Goal: Task Accomplishment & Management: Complete application form

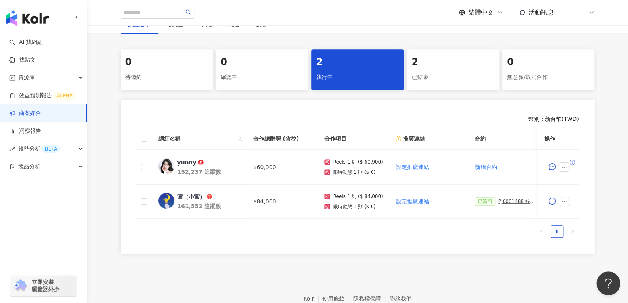
scroll to position [56, 0]
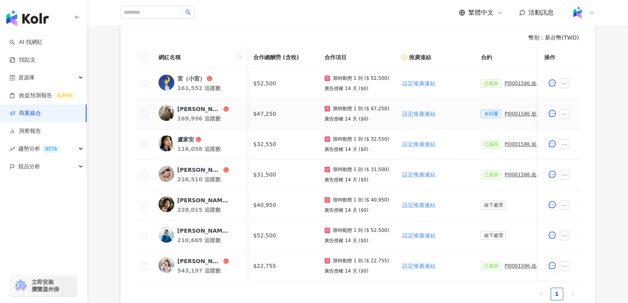
scroll to position [0, 116]
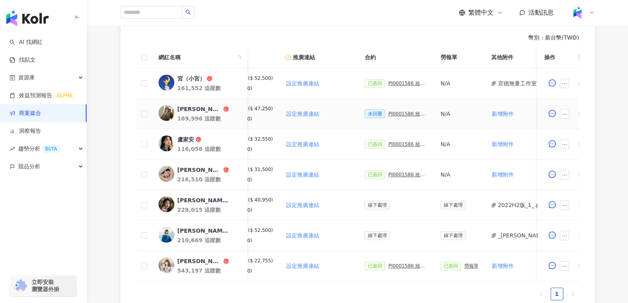
click at [400, 113] on div "PJ0001586 統一藥品_雅漾_長銷熱賣品限動導購_2025H2_KOL合作" at bounding box center [408, 114] width 40 height 6
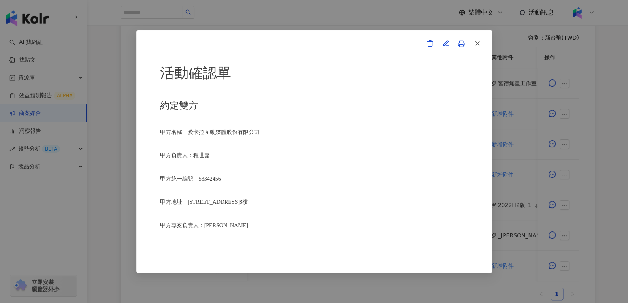
click at [462, 47] on link at bounding box center [462, 44] width 16 height 16
click at [482, 42] on button "button" at bounding box center [477, 44] width 16 height 16
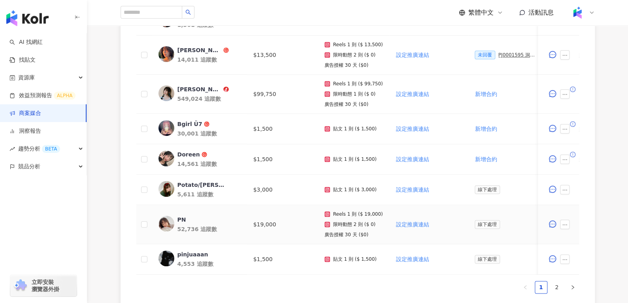
scroll to position [375, 0]
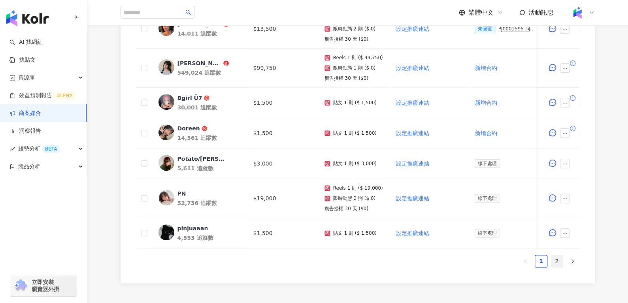
click at [554, 267] on link "2" at bounding box center [557, 261] width 12 height 12
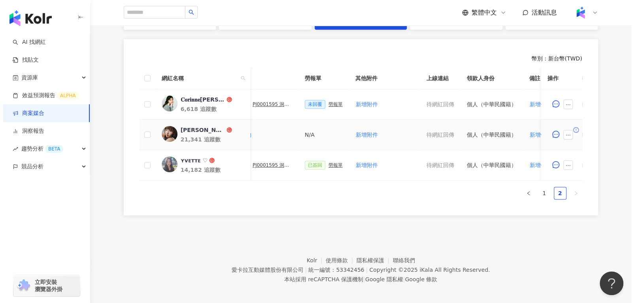
scroll to position [0, 243]
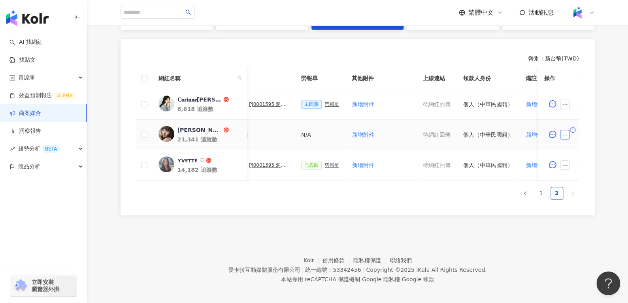
click at [563, 133] on icon "ellipsis" at bounding box center [565, 135] width 6 height 6
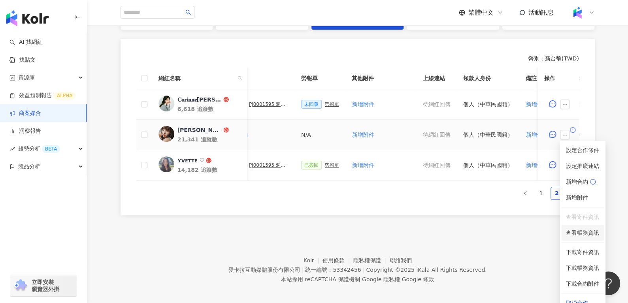
click at [582, 235] on span "查看帳務資訊" at bounding box center [582, 233] width 33 height 9
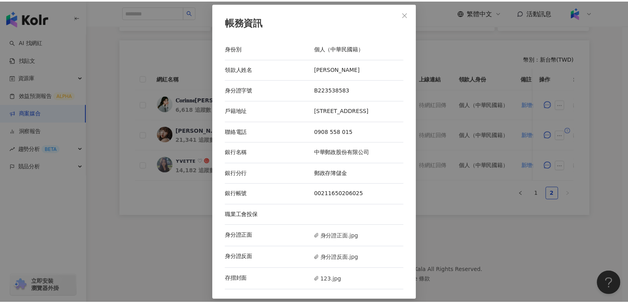
scroll to position [1, 0]
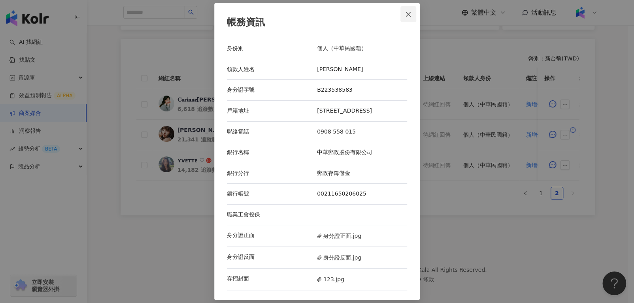
click at [412, 6] on button "Close" at bounding box center [409, 14] width 16 height 16
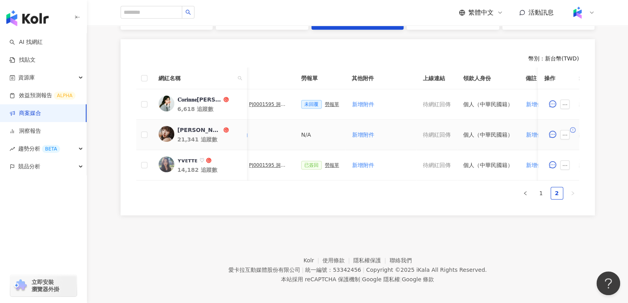
scroll to position [0, 342]
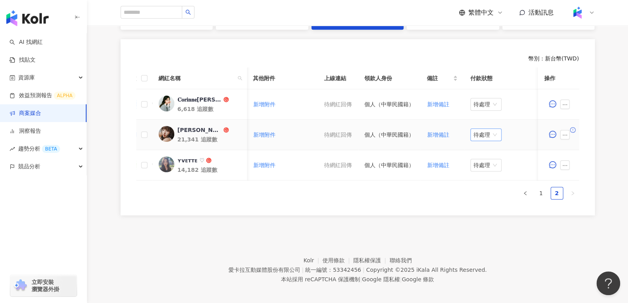
drag, startPoint x: 481, startPoint y: 127, endPoint x: 480, endPoint y: 132, distance: 5.3
click at [480, 132] on td "待處理" at bounding box center [503, 135] width 79 height 30
click at [480, 132] on span "待處理" at bounding box center [486, 135] width 25 height 12
click at [484, 168] on div "處理中" at bounding box center [483, 163] width 32 height 13
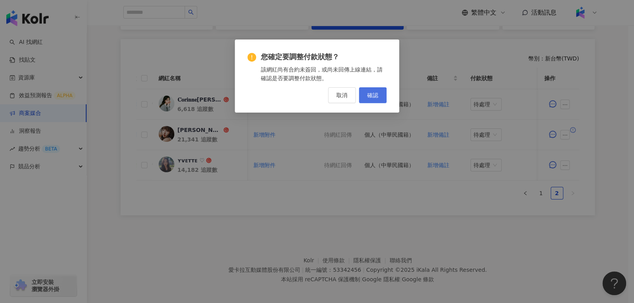
click at [372, 90] on button "確認" at bounding box center [373, 95] width 28 height 16
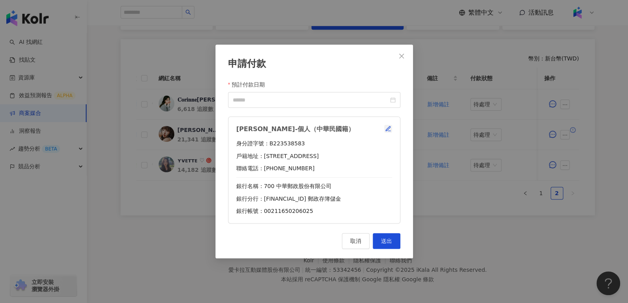
click at [389, 126] on icon "button" at bounding box center [388, 129] width 6 height 6
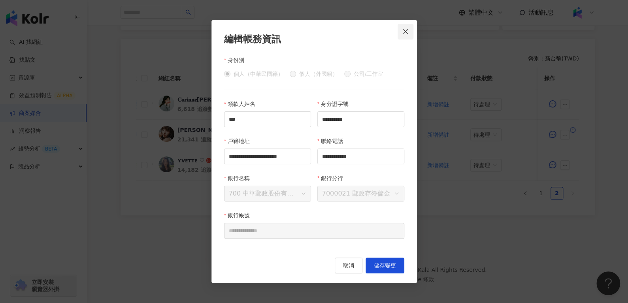
click at [409, 24] on button "Close" at bounding box center [406, 32] width 16 height 16
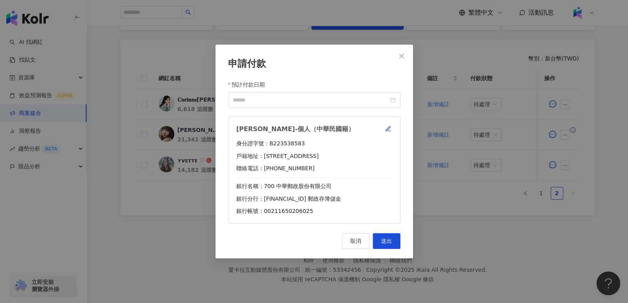
click at [410, 51] on div "申請付款 預計付款日期 楊荏羽-個人（中華民國籍） 身分證字號：B223538583 戶籍地址：臺中市北屯區舊社里14鄰敦富一街208號三樓之六 聯絡電話：0…" at bounding box center [315, 152] width 198 height 214
click at [401, 57] on icon "close" at bounding box center [402, 56] width 6 height 6
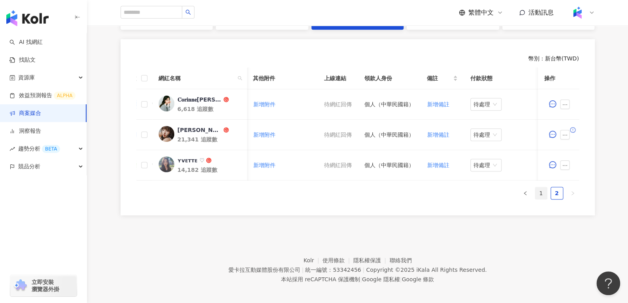
click at [543, 198] on link "1" at bounding box center [541, 193] width 12 height 12
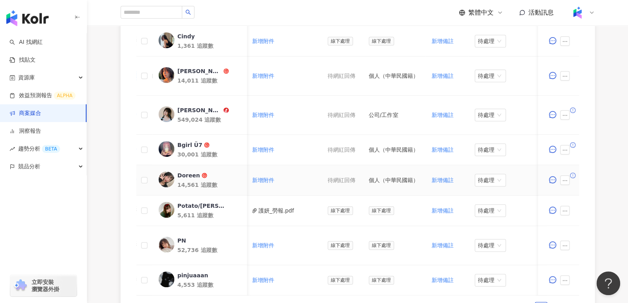
scroll to position [0, 352]
click at [563, 178] on icon "ellipsis" at bounding box center [565, 181] width 6 height 6
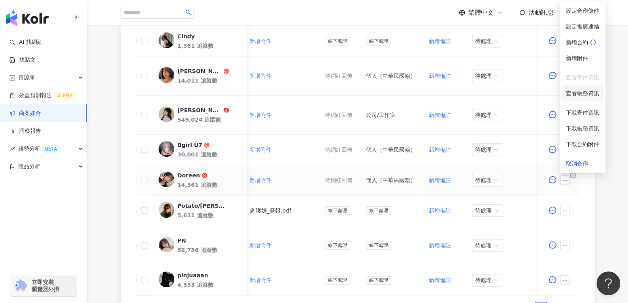
click at [577, 100] on li "查看帳務資訊" at bounding box center [583, 93] width 43 height 16
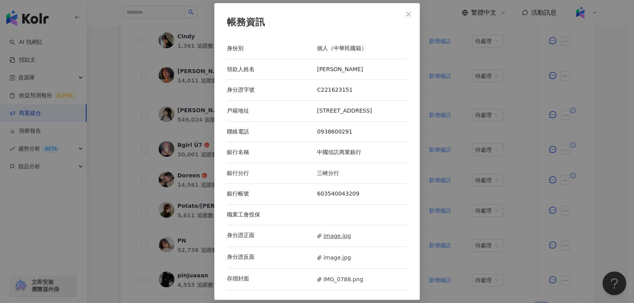
click at [331, 239] on span "image.jpg" at bounding box center [334, 236] width 34 height 9
click at [335, 259] on span "image.jpg" at bounding box center [334, 257] width 34 height 9
click at [332, 288] on div "存摺封面 IMG_0788.png" at bounding box center [317, 280] width 180 height 22
click at [329, 284] on span "IMG_0788.png" at bounding box center [340, 279] width 46 height 9
click at [405, 11] on icon "close" at bounding box center [408, 14] width 6 height 6
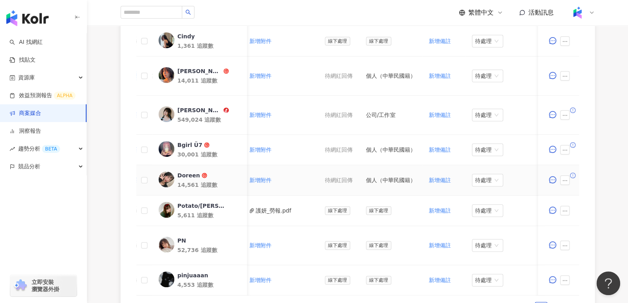
scroll to position [0, 231]
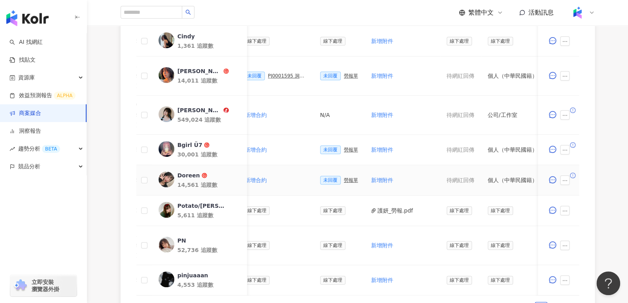
click at [352, 179] on td "未回覆 勞報單" at bounding box center [339, 180] width 51 height 30
click at [336, 178] on div "未回覆 勞報單" at bounding box center [339, 180] width 38 height 9
click at [344, 179] on div "勞報單" at bounding box center [351, 181] width 14 height 6
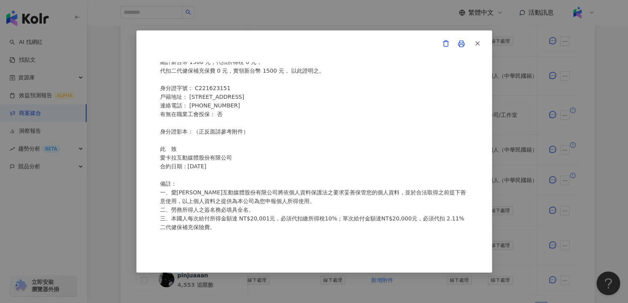
scroll to position [0, 0]
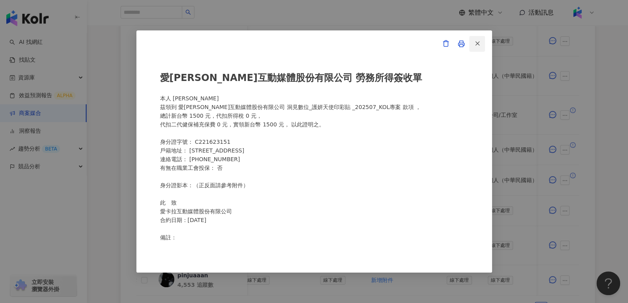
click at [477, 42] on icon "button" at bounding box center [477, 43] width 7 height 7
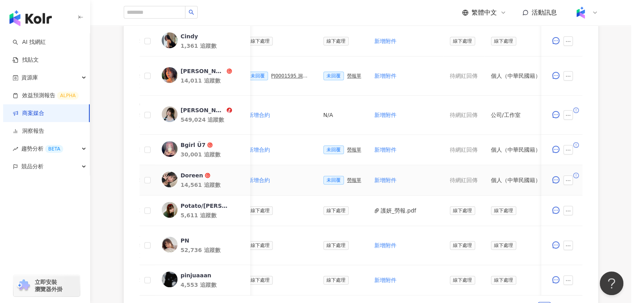
scroll to position [0, 196]
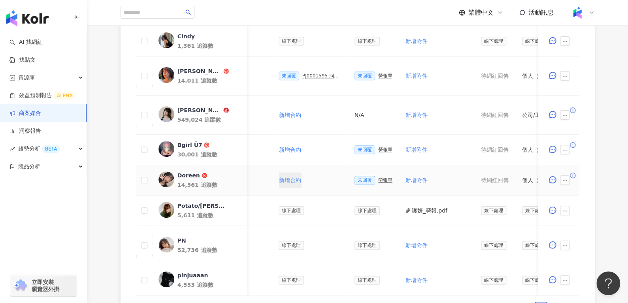
click at [287, 177] on span "新增合約" at bounding box center [290, 180] width 22 height 6
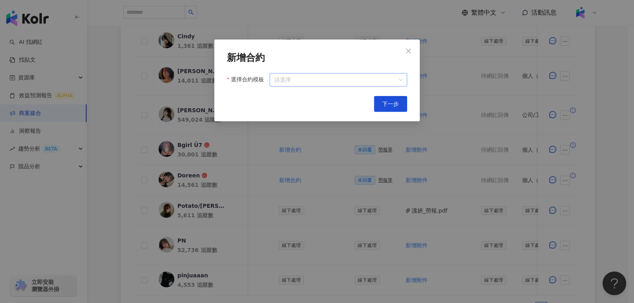
click at [300, 76] on input "選擇合約模板" at bounding box center [338, 80] width 128 height 13
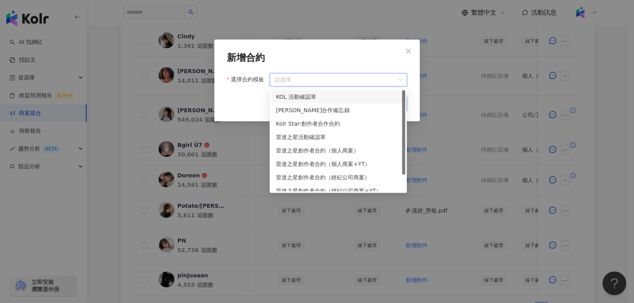
click at [301, 97] on div "KOL 活動確認單" at bounding box center [338, 97] width 125 height 9
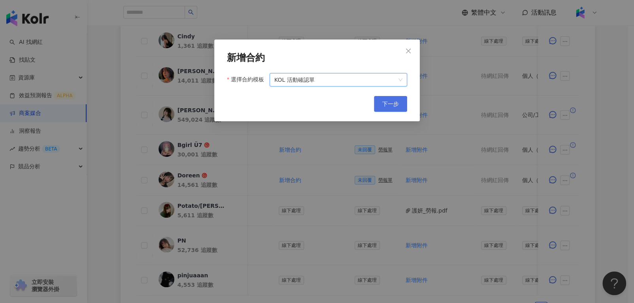
click at [398, 111] on button "下一步" at bounding box center [390, 104] width 33 height 16
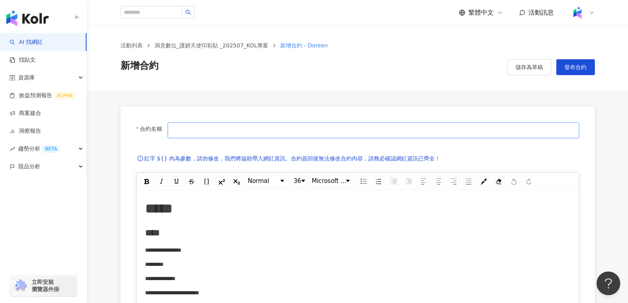
click at [338, 135] on input "合約名稱" at bounding box center [373, 131] width 411 height 16
type input "**********"
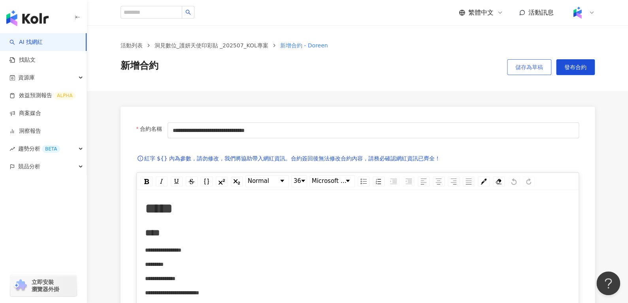
click at [528, 65] on span "儲存為草稿" at bounding box center [530, 67] width 28 height 6
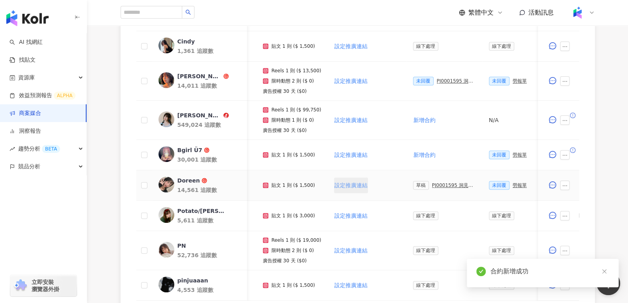
scroll to position [0, 62]
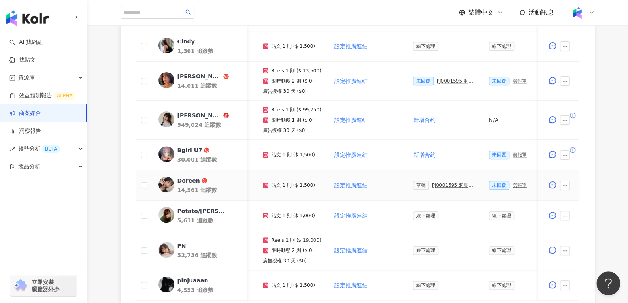
click at [178, 177] on div "Doreen" at bounding box center [188, 181] width 23 height 8
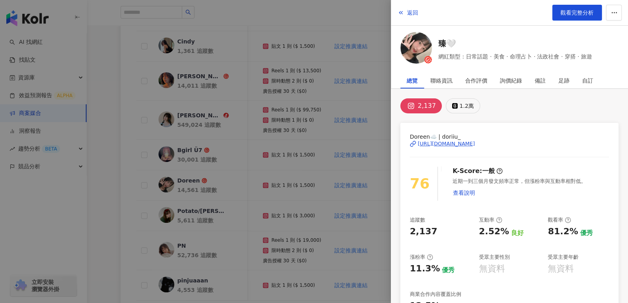
click at [453, 107] on icon at bounding box center [455, 106] width 6 height 6
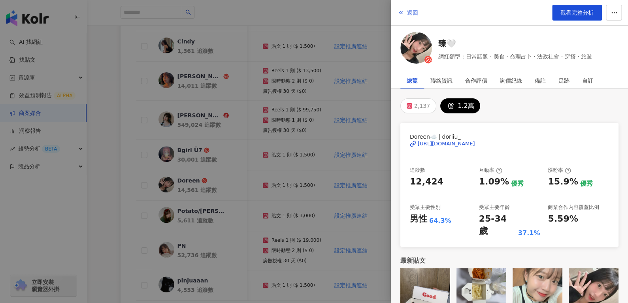
click at [410, 9] on span "返回" at bounding box center [412, 12] width 11 height 6
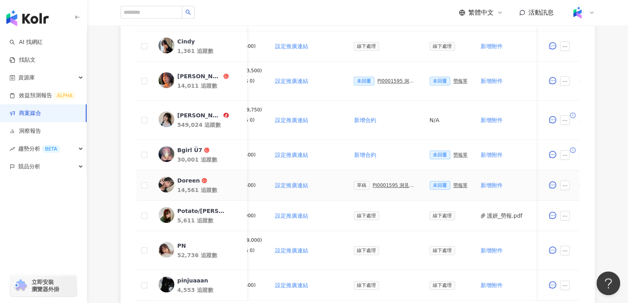
scroll to position [0, 124]
click at [380, 183] on div "PJ0001595 洞⾒數位_護妍天使印彩貼 _202507_KOL專案" at bounding box center [392, 186] width 44 height 6
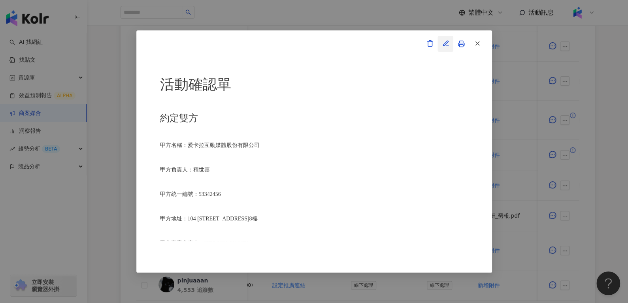
click at [445, 37] on button "button" at bounding box center [446, 44] width 16 height 16
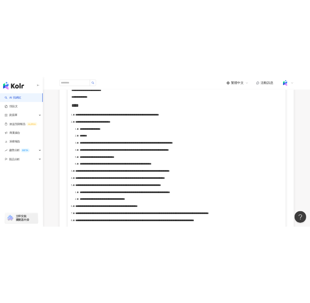
scroll to position [343, 0]
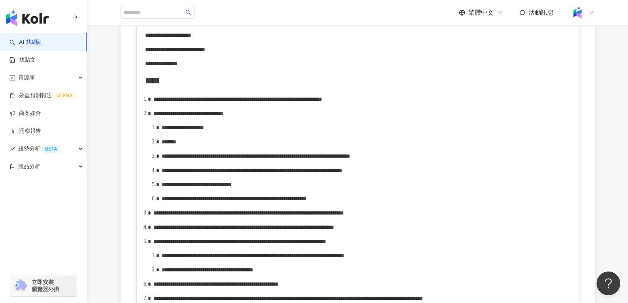
click at [268, 132] on div "**********" at bounding box center [366, 127] width 409 height 9
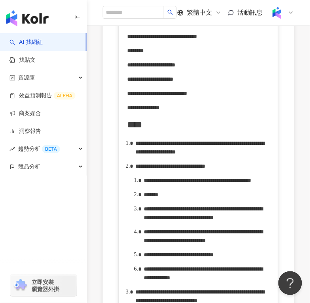
click at [197, 153] on span "**********" at bounding box center [200, 147] width 129 height 14
click at [194, 169] on span "**********" at bounding box center [171, 166] width 70 height 6
click at [204, 169] on span "**********" at bounding box center [171, 166] width 70 height 6
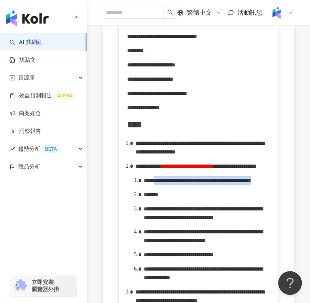
drag, startPoint x: 238, startPoint y: 231, endPoint x: 170, endPoint y: 226, distance: 68.2
click at [170, 185] on div "**********" at bounding box center [207, 180] width 127 height 9
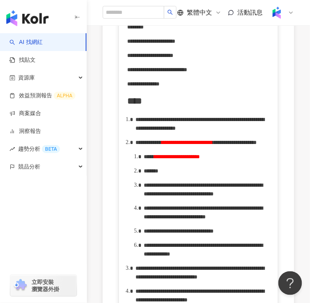
click at [180, 175] on div "*******" at bounding box center [207, 170] width 127 height 9
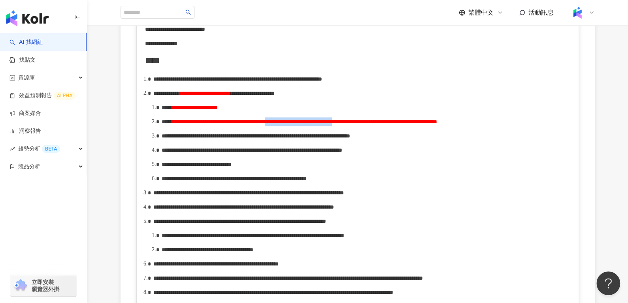
drag, startPoint x: 396, startPoint y: 141, endPoint x: 487, endPoint y: 143, distance: 91.0
click at [437, 125] on span "**********" at bounding box center [304, 122] width 265 height 6
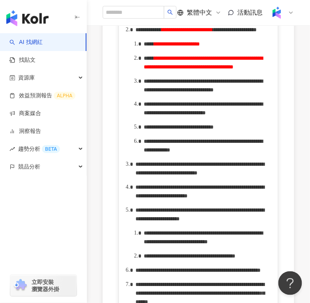
scroll to position [505, 0]
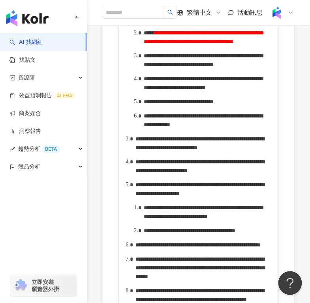
click at [186, 67] on span "**********" at bounding box center [203, 60] width 119 height 14
drag, startPoint x: 254, startPoint y: 129, endPoint x: 180, endPoint y: 139, distance: 74.9
click at [180, 67] on span "**********" at bounding box center [204, 60] width 121 height 14
click at [214, 104] on span "**********" at bounding box center [179, 102] width 70 height 6
drag, startPoint x: 255, startPoint y: 129, endPoint x: 166, endPoint y: 142, distance: 89.9
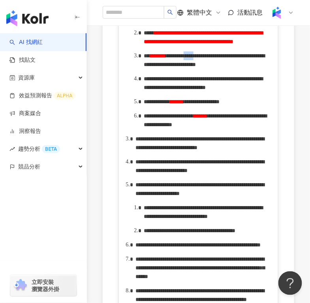
click at [166, 67] on span "**********" at bounding box center [204, 60] width 121 height 14
copy span "*****"
click at [263, 90] on span "**********" at bounding box center [203, 83] width 119 height 14
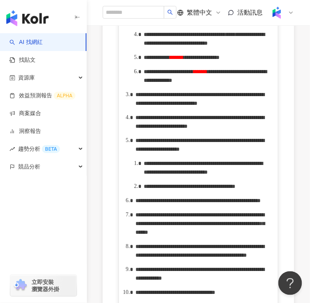
scroll to position [550, 0]
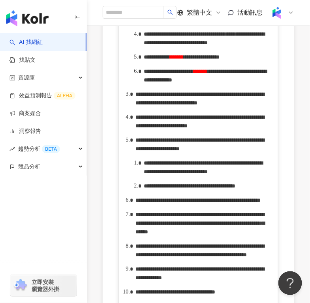
click at [158, 74] on span "**********" at bounding box center [169, 71] width 50 height 6
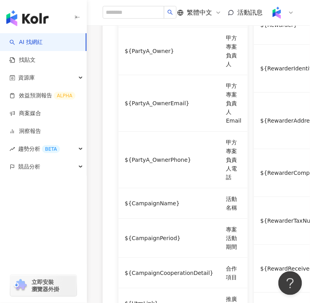
scroll to position [1064, 0]
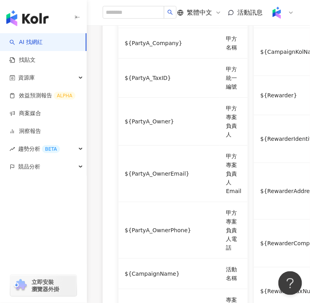
drag, startPoint x: 184, startPoint y: 179, endPoint x: 217, endPoint y: 178, distance: 33.2
drag, startPoint x: 189, startPoint y: 177, endPoint x: 231, endPoint y: 179, distance: 41.6
copy span "**********"
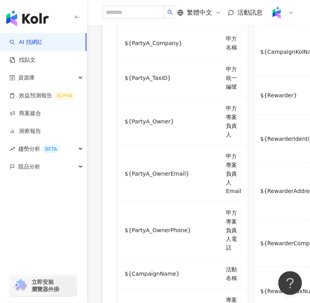
drag, startPoint x: 186, startPoint y: 180, endPoint x: 229, endPoint y: 180, distance: 43.1
copy span "**********"
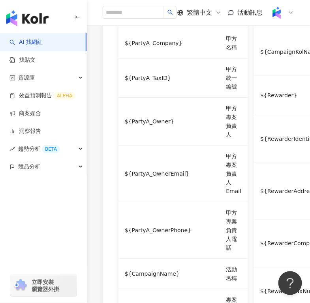
drag, startPoint x: 212, startPoint y: 186, endPoint x: 245, endPoint y: 185, distance: 32.8
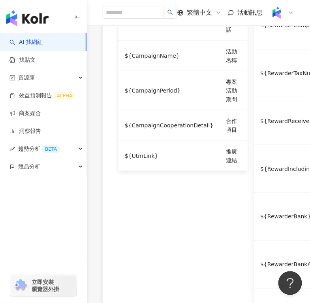
scroll to position [1281, 0]
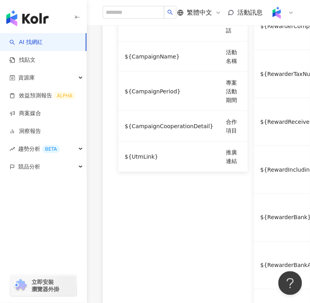
drag, startPoint x: 210, startPoint y: 75, endPoint x: 153, endPoint y: 81, distance: 58.0
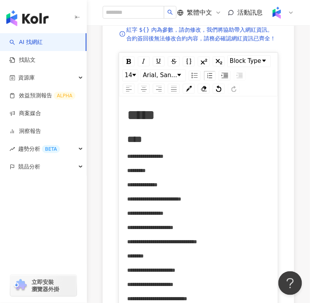
scroll to position [0, 0]
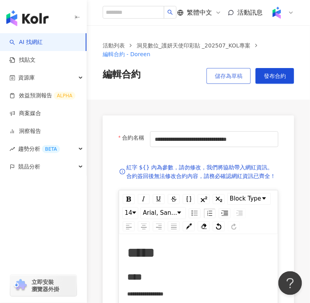
click at [229, 77] on span "儲存為草稿" at bounding box center [229, 76] width 28 height 6
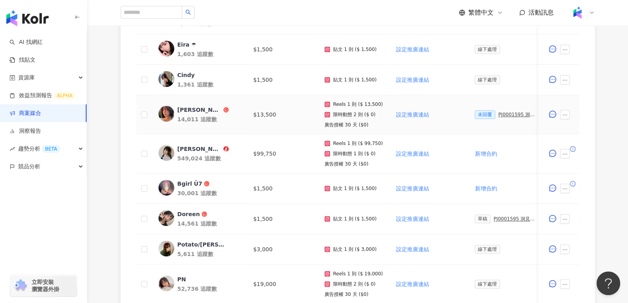
scroll to position [290, 0]
click at [184, 214] on div "Doreen" at bounding box center [189, 214] width 23 height 8
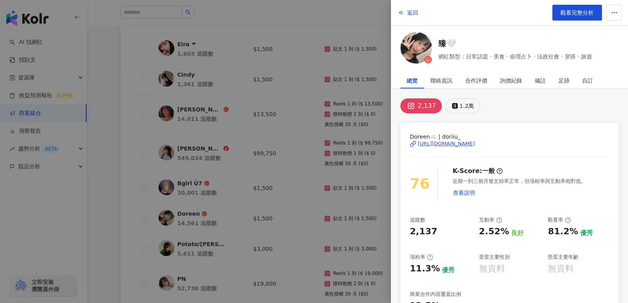
click at [456, 105] on icon at bounding box center [455, 106] width 6 height 6
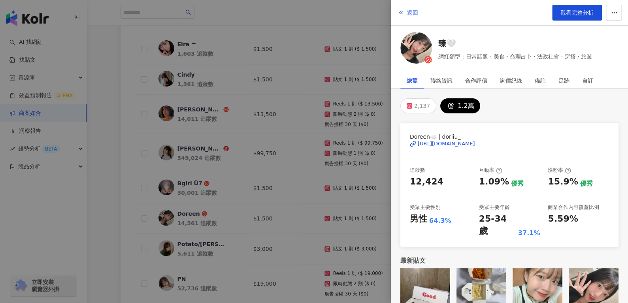
click at [407, 8] on button "返回" at bounding box center [407, 13] width 21 height 16
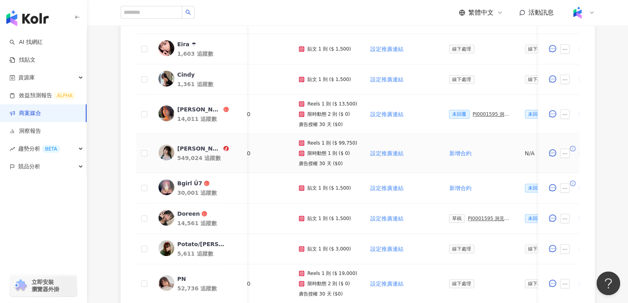
scroll to position [0, 28]
click at [478, 219] on div "PJ0001595 洞⾒數位_護妍天使印彩貼 _202507_KOL專案" at bounding box center [488, 219] width 44 height 6
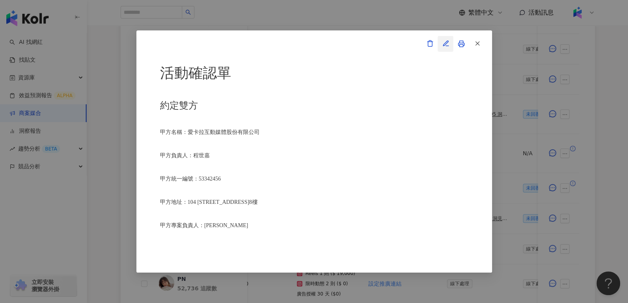
click at [448, 43] on icon "button" at bounding box center [445, 43] width 7 height 7
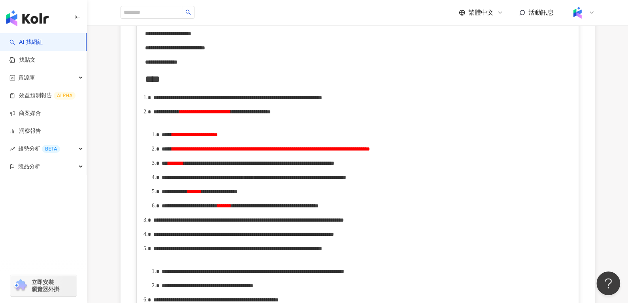
scroll to position [354, 0]
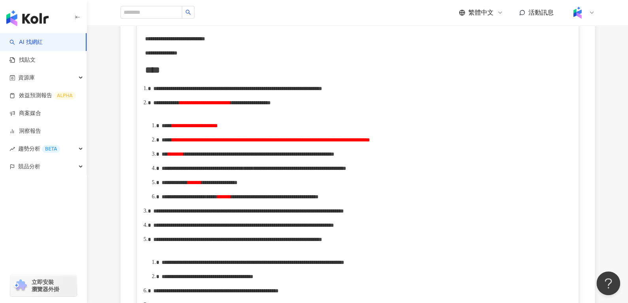
click at [400, 144] on div "**********" at bounding box center [366, 140] width 409 height 9
click at [370, 143] on span "**********" at bounding box center [271, 140] width 198 height 6
click at [412, 286] on ol "**********" at bounding box center [358, 305] width 426 height 442
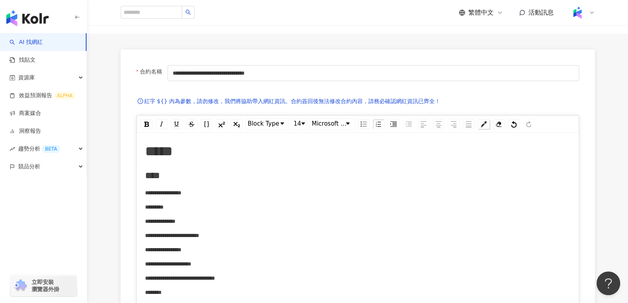
scroll to position [0, 0]
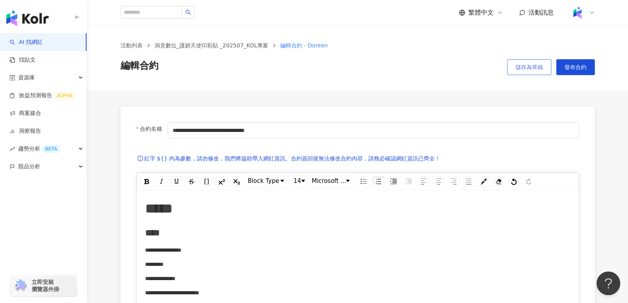
click at [545, 70] on button "儲存為草稿" at bounding box center [529, 67] width 44 height 16
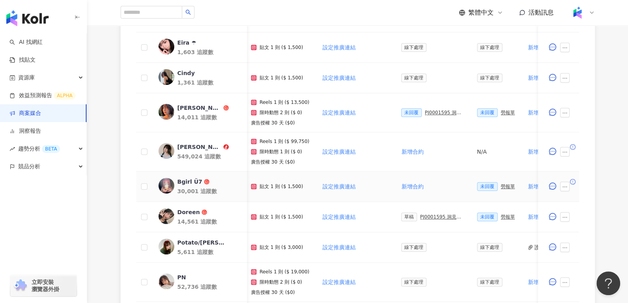
scroll to position [291, 0]
click at [427, 216] on div "PJ0001595 洞⾒數位_護妍天使印彩貼 _202507_KOL專案" at bounding box center [442, 217] width 44 height 6
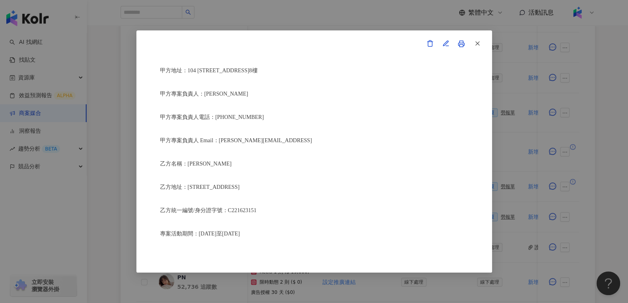
scroll to position [242, 0]
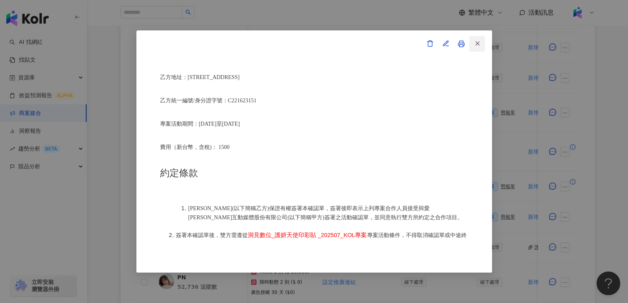
click at [475, 43] on icon "button" at bounding box center [477, 43] width 7 height 7
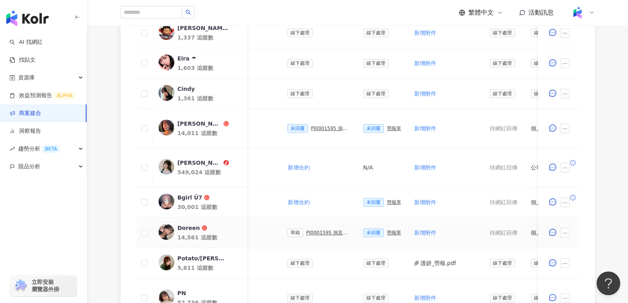
scroll to position [0, 183]
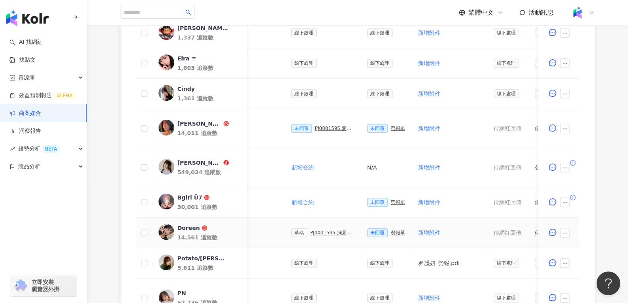
click at [399, 233] on td "未回覆 勞報單" at bounding box center [386, 233] width 51 height 30
click at [394, 233] on div "勞報單" at bounding box center [398, 233] width 14 height 6
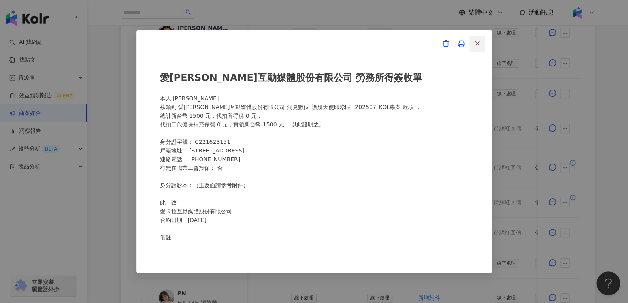
click at [478, 40] on icon "button" at bounding box center [477, 43] width 7 height 7
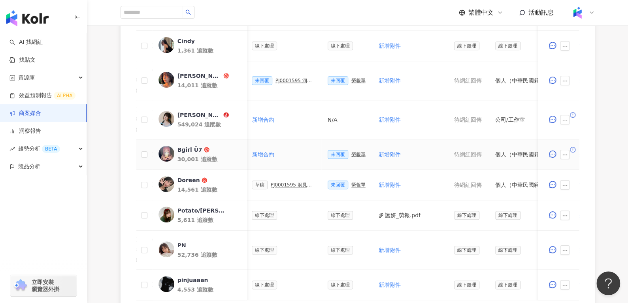
scroll to position [0, 219]
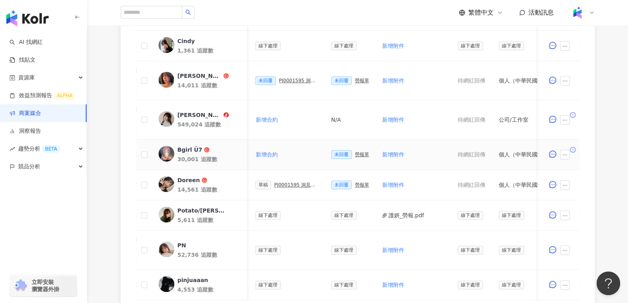
click at [357, 155] on div "勞報單" at bounding box center [362, 155] width 14 height 6
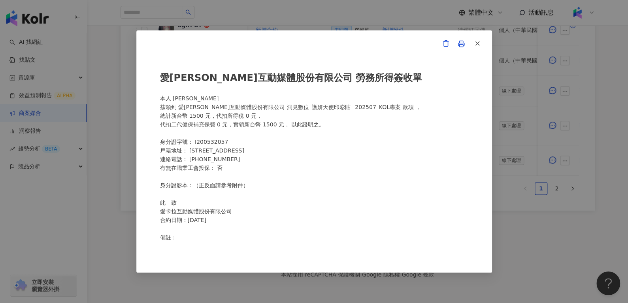
scroll to position [0, 0]
click at [471, 45] on button "button" at bounding box center [477, 44] width 16 height 16
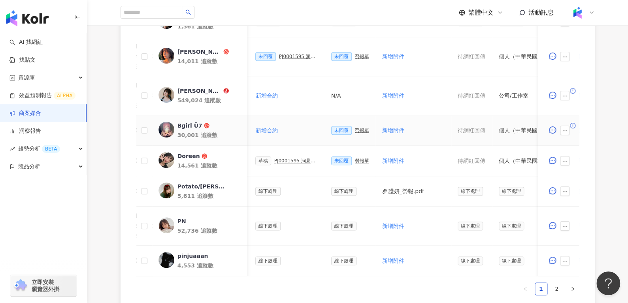
scroll to position [0, 198]
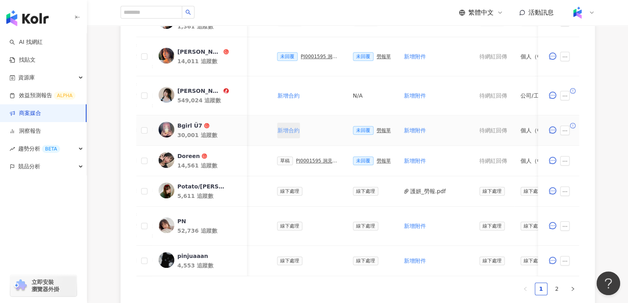
click at [293, 130] on button "新增合約" at bounding box center [288, 131] width 23 height 16
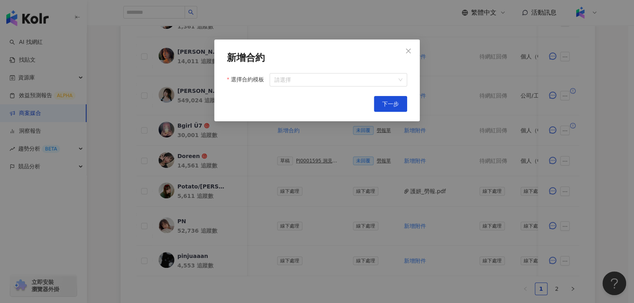
drag, startPoint x: 409, startPoint y: 50, endPoint x: 413, endPoint y: 43, distance: 8.0
click at [413, 43] on button "Close" at bounding box center [409, 51] width 16 height 16
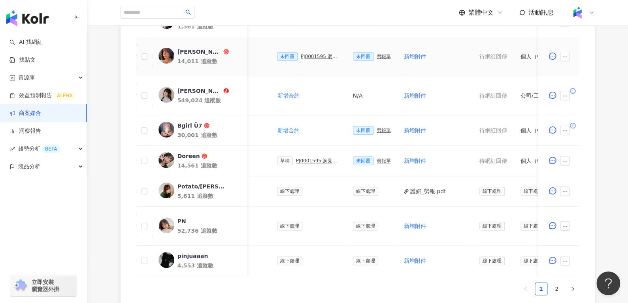
click at [413, 43] on td "新增附件" at bounding box center [435, 56] width 76 height 39
click at [377, 129] on div "勞報單" at bounding box center [384, 131] width 14 height 6
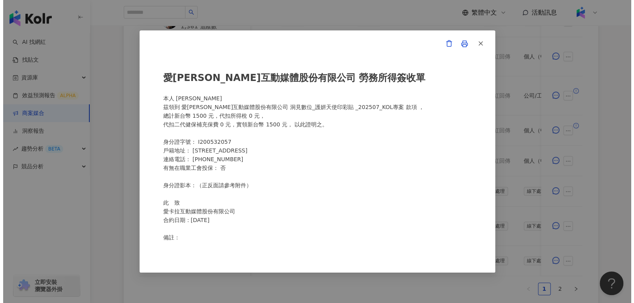
scroll to position [40, 0]
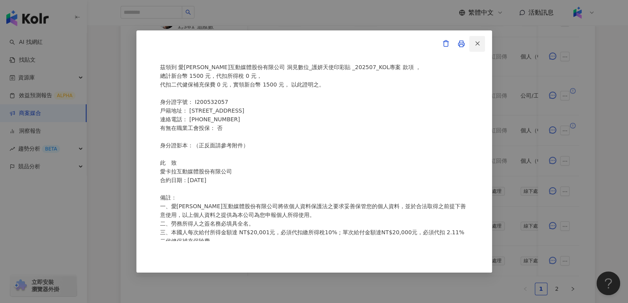
click at [479, 43] on icon "button" at bounding box center [477, 43] width 7 height 7
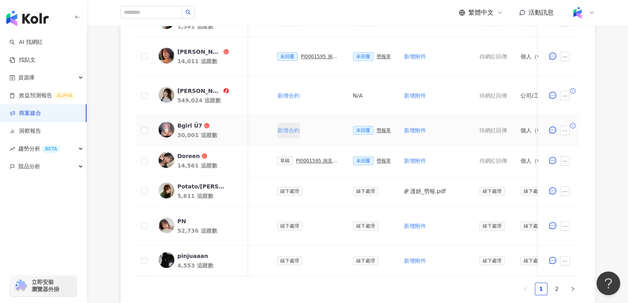
click at [280, 129] on span "新增合約" at bounding box center [289, 130] width 22 height 6
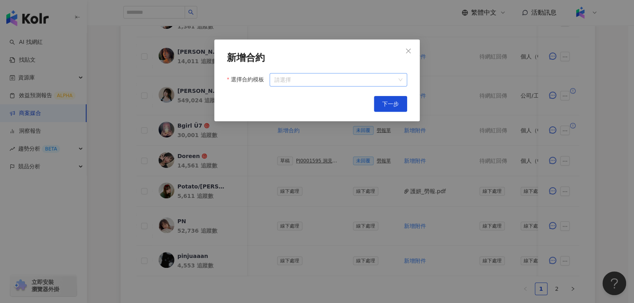
click at [347, 82] on input "選擇合約模板" at bounding box center [338, 80] width 128 height 13
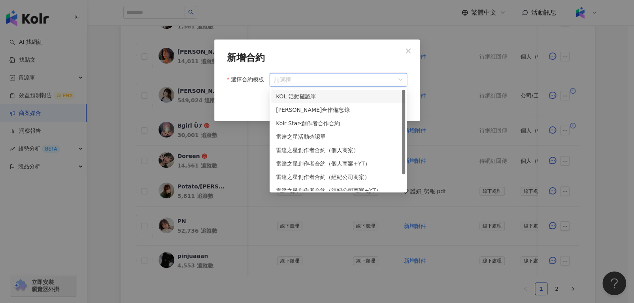
click at [348, 89] on div "1 2 KOL 活動確認單 萊雅合作備忘錄 Kolr Star-創作者合作合約 雷達之星活動確認單 雷達之星創作者合約（個人商案） 雷達之星創作者合約（個人商…" at bounding box center [338, 140] width 137 height 104
click at [348, 96] on div "KOL 活動確認單" at bounding box center [338, 96] width 125 height 9
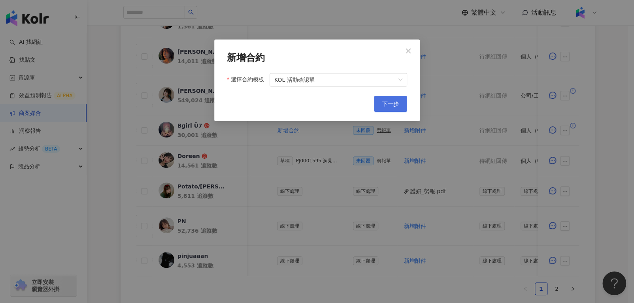
click at [386, 105] on span "下一步" at bounding box center [390, 104] width 17 height 6
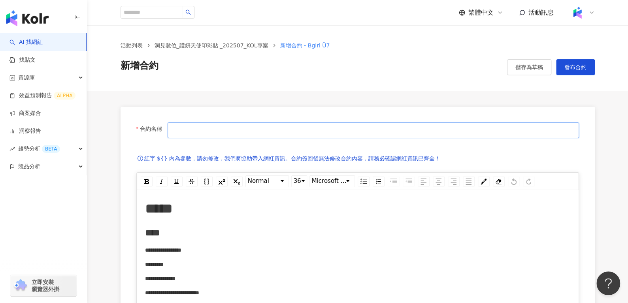
click at [317, 124] on input "合約名稱" at bounding box center [373, 131] width 411 height 16
type input "**********"
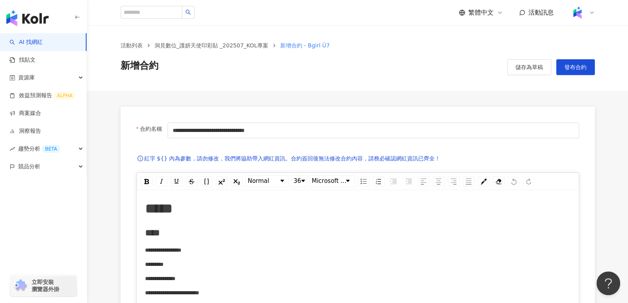
click at [506, 69] on div "儲存為草稿 發布合約" at bounding box center [549, 67] width 93 height 16
click at [514, 68] on button "儲存為草稿" at bounding box center [529, 67] width 44 height 16
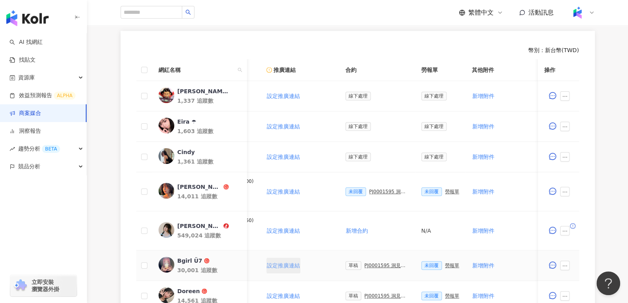
scroll to position [0, 131]
click at [389, 263] on div "PJ0001595 洞⾒數位_護妍天使印彩貼 _202507_KOL專案" at bounding box center [385, 266] width 44 height 6
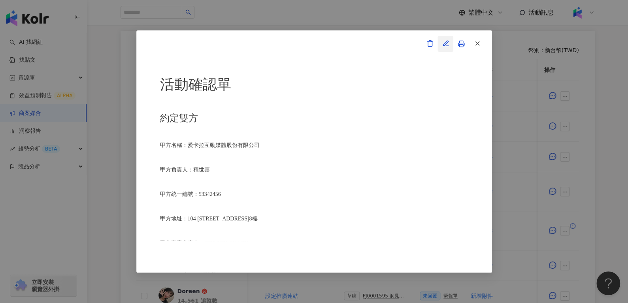
click at [451, 38] on button "button" at bounding box center [446, 44] width 16 height 16
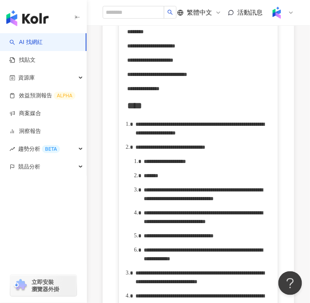
scroll to position [365, 0]
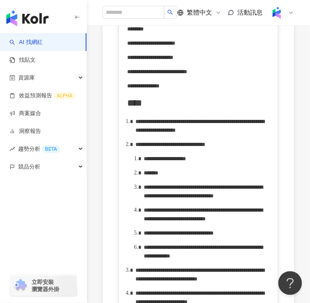
click at [206, 147] on span "**********" at bounding box center [171, 145] width 70 height 6
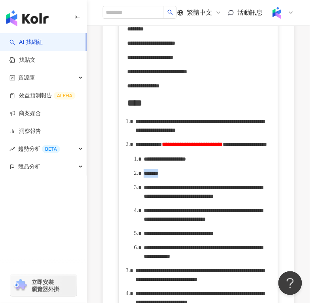
click at [185, 162] on span "**********" at bounding box center [165, 159] width 42 height 6
drag, startPoint x: 174, startPoint y: 202, endPoint x: 191, endPoint y: 202, distance: 17.8
click at [186, 162] on span "**********" at bounding box center [165, 159] width 42 height 6
drag, startPoint x: 172, startPoint y: 203, endPoint x: 222, endPoint y: 199, distance: 50.8
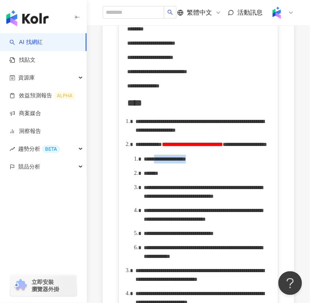
click at [222, 163] on div "**********" at bounding box center [207, 159] width 127 height 9
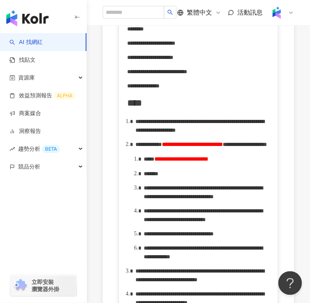
scroll to position [407, 0]
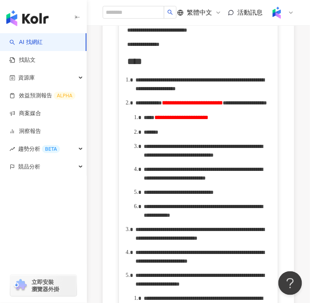
click at [180, 136] on div "*******" at bounding box center [207, 132] width 127 height 9
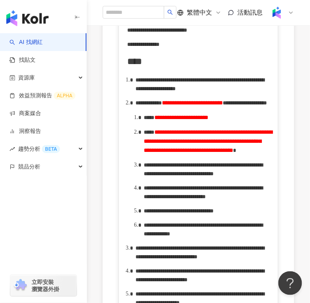
click at [240, 153] on span "**********" at bounding box center [208, 141] width 129 height 24
drag, startPoint x: 168, startPoint y: 198, endPoint x: 147, endPoint y: 207, distance: 22.5
click at [147, 153] on span "**********" at bounding box center [208, 141] width 129 height 24
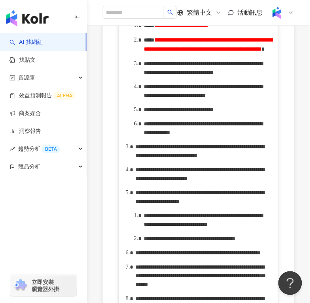
scroll to position [498, 0]
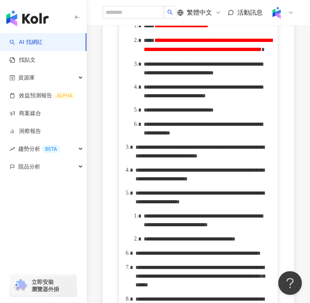
click at [180, 76] on span "**********" at bounding box center [203, 68] width 119 height 14
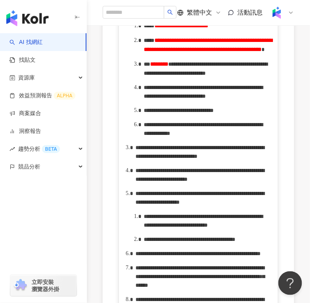
click at [260, 76] on span "**********" at bounding box center [206, 68] width 124 height 15
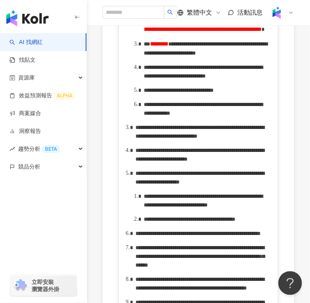
scroll to position [518, 0]
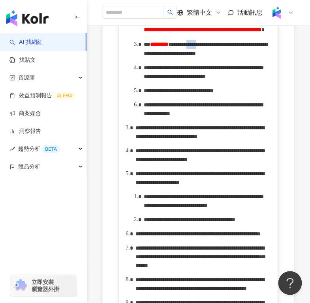
drag, startPoint x: 258, startPoint y: 115, endPoint x: 167, endPoint y: 124, distance: 91.3
click at [167, 56] on span "**********" at bounding box center [206, 49] width 124 height 15
copy span "*****"
drag, startPoint x: 253, startPoint y: 165, endPoint x: 261, endPoint y: 166, distance: 7.6
click at [261, 79] on span "**********" at bounding box center [203, 72] width 119 height 14
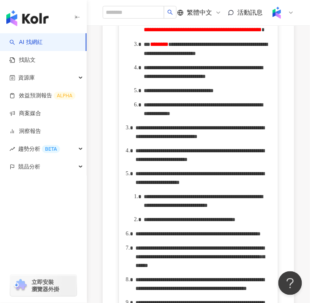
click at [261, 79] on span "**********" at bounding box center [203, 72] width 119 height 14
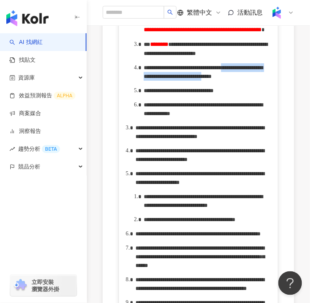
drag, startPoint x: 238, startPoint y: 168, endPoint x: 257, endPoint y: 184, distance: 24.7
click at [257, 79] on span "**********" at bounding box center [203, 72] width 119 height 14
click at [250, 199] on ol "**********" at bounding box center [198, 238] width 143 height 548
click at [237, 79] on span "**********" at bounding box center [203, 72] width 119 height 14
click at [245, 81] on div "**********" at bounding box center [207, 71] width 127 height 17
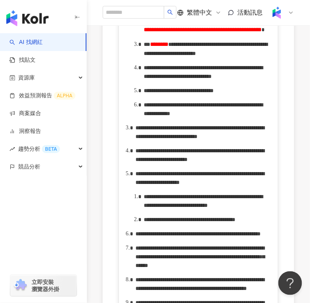
click at [214, 93] on span "**********" at bounding box center [179, 91] width 70 height 6
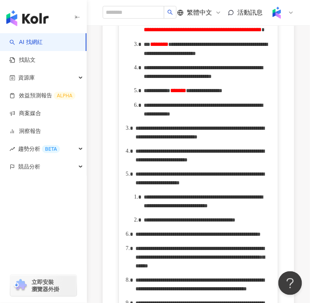
click at [170, 117] on span "**********" at bounding box center [203, 109] width 119 height 14
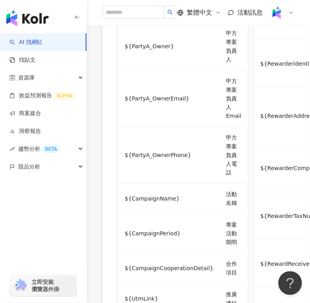
scroll to position [1174, 0]
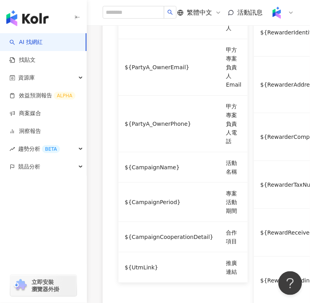
drag, startPoint x: 184, startPoint y: 70, endPoint x: 233, endPoint y: 72, distance: 48.7
copy span "**********"
drag, startPoint x: 212, startPoint y: 79, endPoint x: 244, endPoint y: 78, distance: 32.9
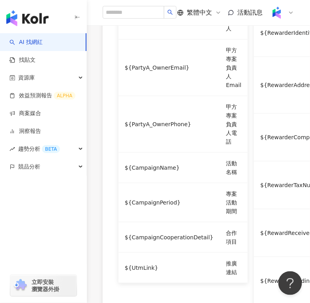
drag, startPoint x: 210, startPoint y: 185, endPoint x: 153, endPoint y: 193, distance: 57.5
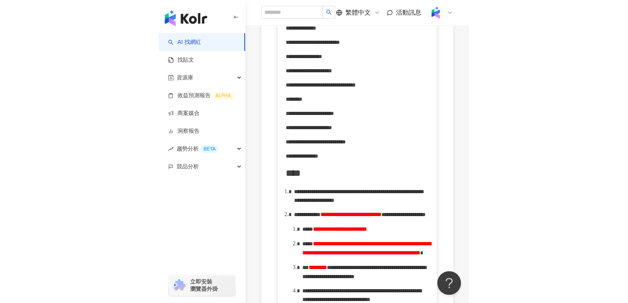
scroll to position [381, 0]
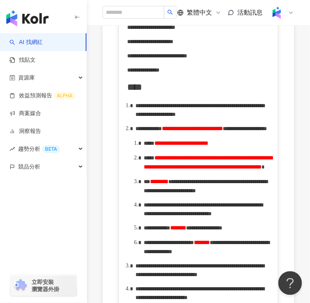
click at [262, 170] on span "**********" at bounding box center [208, 162] width 129 height 15
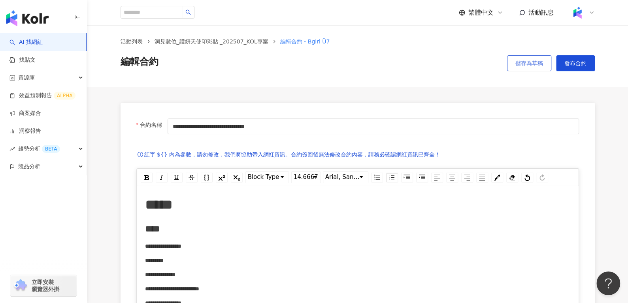
scroll to position [2, 0]
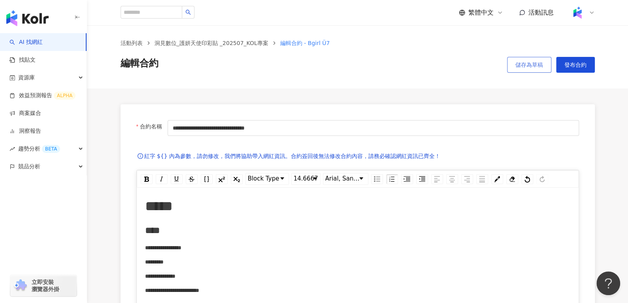
click at [547, 70] on button "儲存為草稿" at bounding box center [529, 65] width 44 height 16
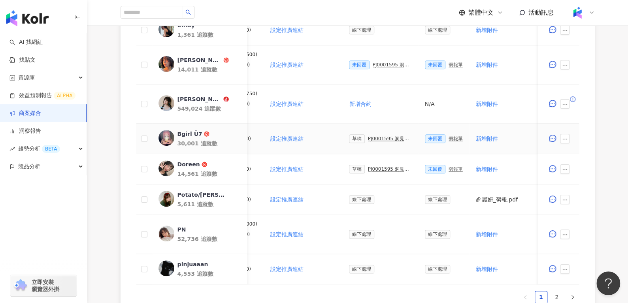
scroll to position [0, 170]
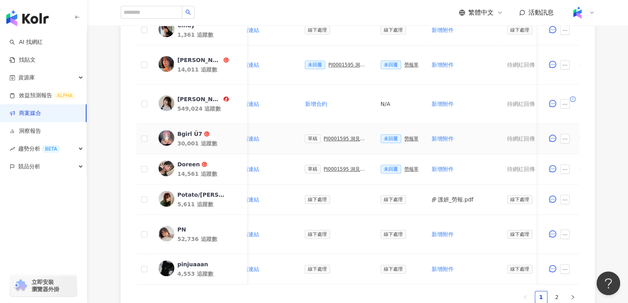
click at [326, 134] on div "草稿 PJ0001595 洞⾒數位_護妍天使印彩貼 _202507_KOL專案" at bounding box center [336, 138] width 63 height 9
click at [326, 136] on div "PJ0001595 洞⾒數位_護妍天使印彩貼 _202507_KOL專案" at bounding box center [346, 139] width 44 height 6
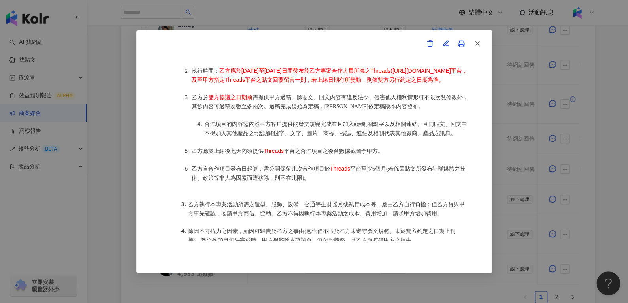
scroll to position [461, 0]
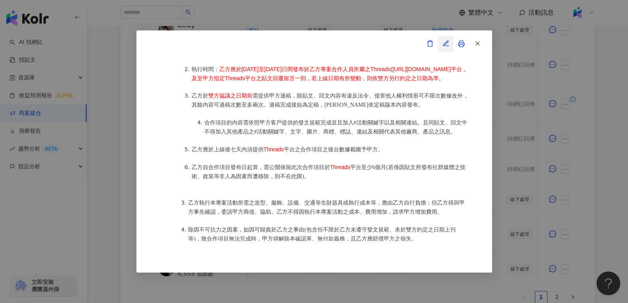
click at [445, 43] on icon "button" at bounding box center [445, 43] width 7 height 7
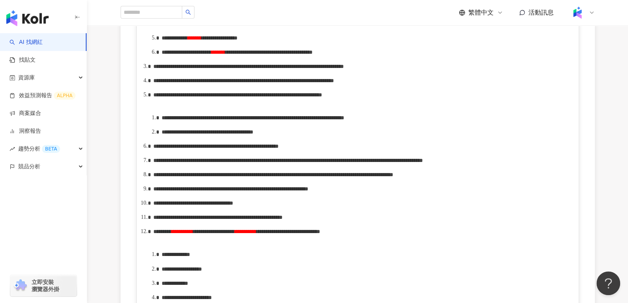
scroll to position [495, 0]
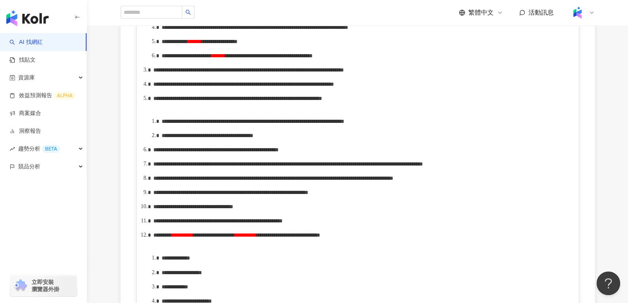
click at [212, 59] on span "**********" at bounding box center [187, 56] width 50 height 6
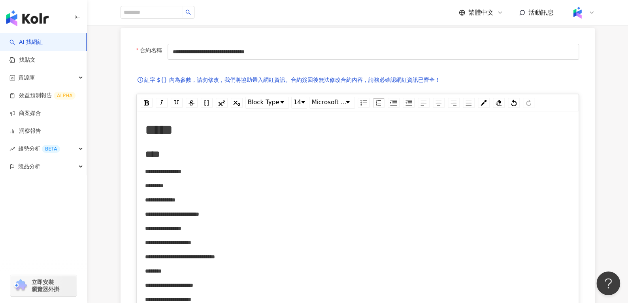
scroll to position [0, 0]
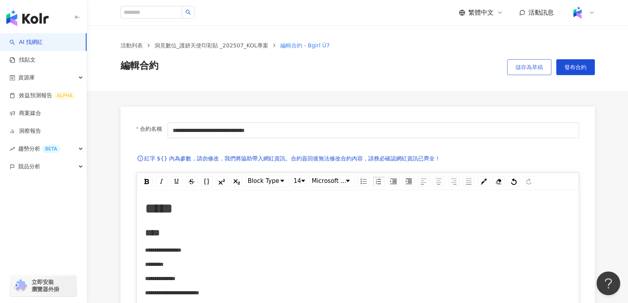
click at [516, 61] on button "儲存為草稿" at bounding box center [529, 67] width 44 height 16
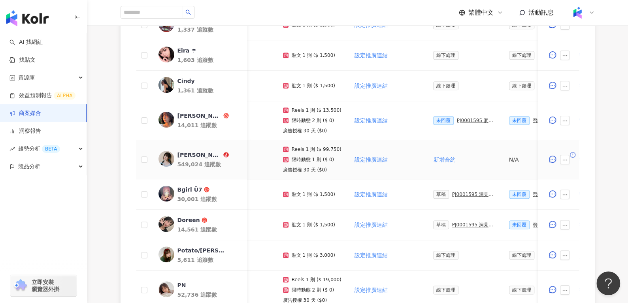
scroll to position [0, 35]
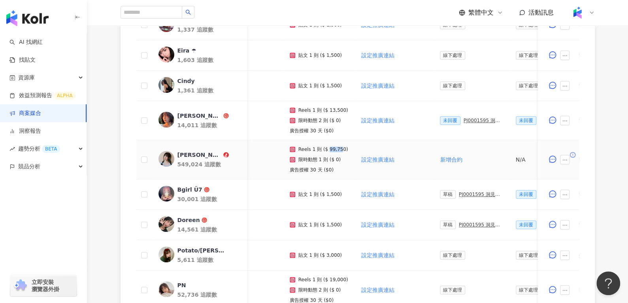
drag, startPoint x: 325, startPoint y: 147, endPoint x: 338, endPoint y: 147, distance: 12.7
click at [338, 147] on p "Reels 1 則 ($ 99,750)" at bounding box center [324, 150] width 50 height 6
click at [310, 157] on p "限時動態 1 則 ($ 0)" at bounding box center [320, 160] width 43 height 6
drag, startPoint x: 343, startPoint y: 149, endPoint x: 298, endPoint y: 149, distance: 45.1
click at [297, 149] on td "Reels 1 則 ($ 99,750) 限時動態 1 則 ($ 0) 廣告授權 30 天 ($0)" at bounding box center [319, 159] width 71 height 39
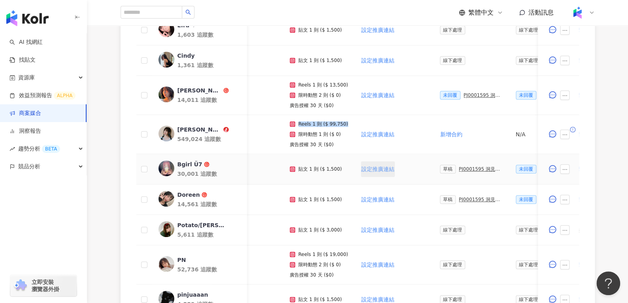
scroll to position [311, 0]
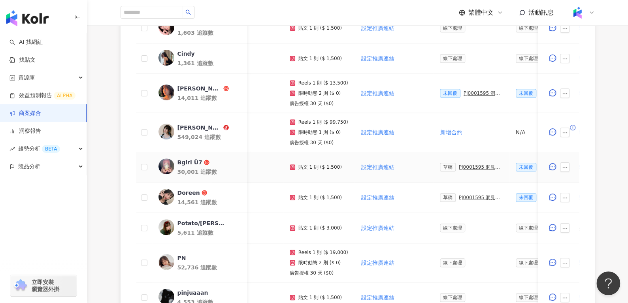
drag, startPoint x: 324, startPoint y: 168, endPoint x: 340, endPoint y: 174, distance: 17.1
click at [340, 174] on td "貼文 1 則 ($ 1,500)" at bounding box center [319, 167] width 71 height 30
drag, startPoint x: 323, startPoint y: 166, endPoint x: 335, endPoint y: 164, distance: 11.2
click at [335, 164] on p "貼文 1 則 ($ 1,500)" at bounding box center [320, 167] width 43 height 6
click at [471, 165] on div "PJ0001595 洞⾒數位_護妍天使印彩貼 _202507_KOL專案" at bounding box center [481, 167] width 44 height 6
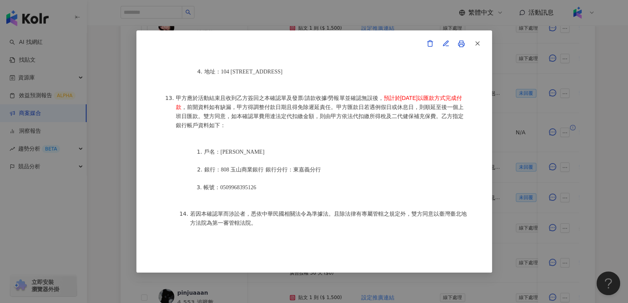
scroll to position [377, 0]
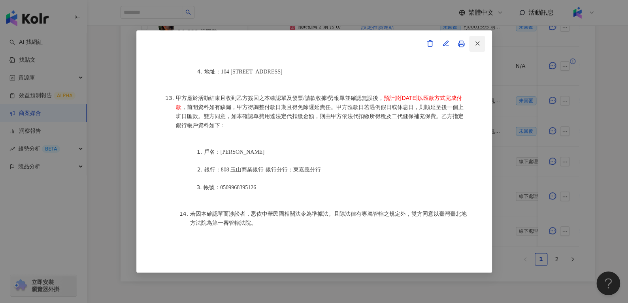
click at [475, 43] on icon "button" at bounding box center [477, 43] width 7 height 7
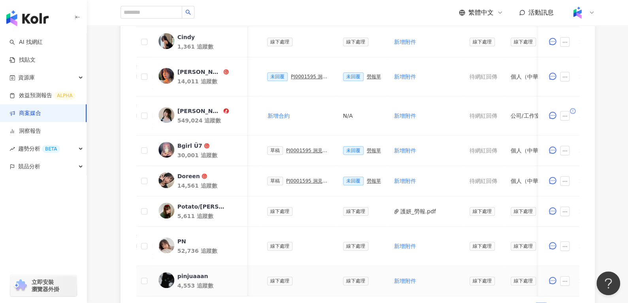
scroll to position [327, 0]
click at [368, 179] on div "勞報單" at bounding box center [374, 181] width 14 height 6
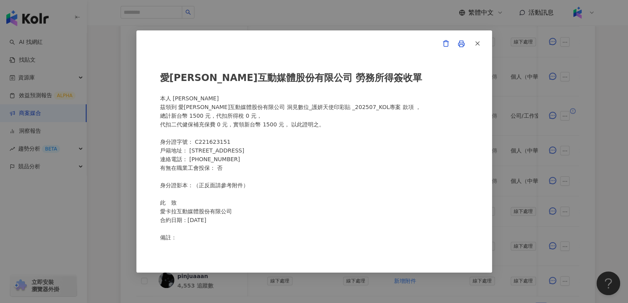
click at [368, 179] on div "愛卡拉互動媒體股份有限公司 勞務所得簽收單 本人 賴冠臻 茲領到 愛卡拉互動媒體股份有限公司 洞⾒數位_護妍天使印彩貼 _202507_KOL專案 款項 ， …" at bounding box center [314, 152] width 308 height 180
click at [474, 47] on span "button" at bounding box center [477, 43] width 7 height 8
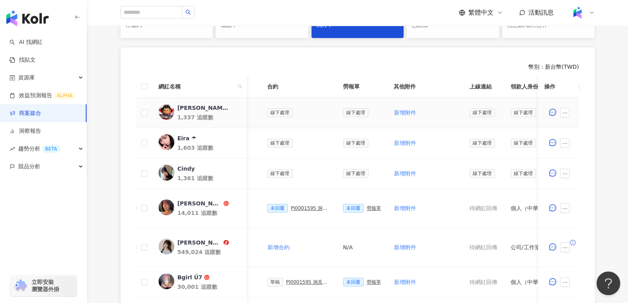
scroll to position [188, 0]
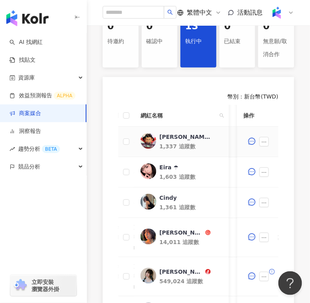
click at [167, 136] on div "[PERSON_NAME] V i V i ◡̎" at bounding box center [185, 137] width 51 height 8
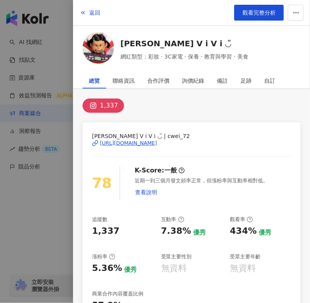
click at [135, 142] on div "https://www.instagram.com/cwei_72/" at bounding box center [128, 143] width 57 height 7
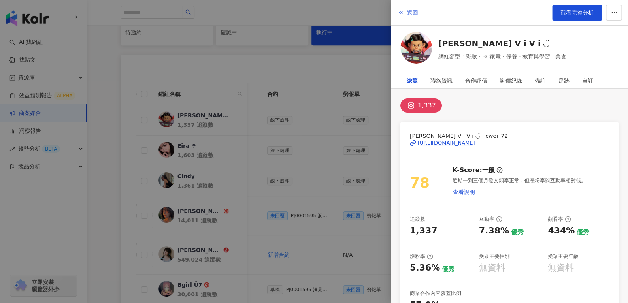
click at [405, 13] on button "返回" at bounding box center [407, 13] width 21 height 16
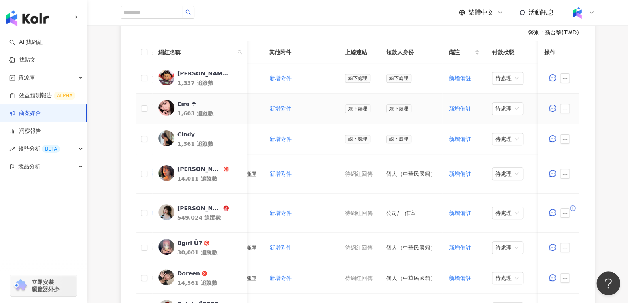
scroll to position [0, 333]
click at [193, 105] on div "Eira ☂︎" at bounding box center [186, 104] width 19 height 8
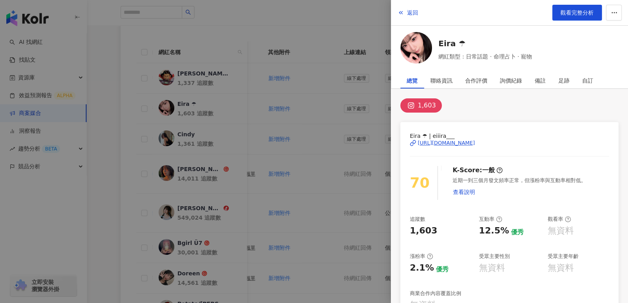
click at [445, 146] on div "Eira ☂︎ | eiiira___ https://www.instagram.com/eiiira___/" at bounding box center [509, 149] width 199 height 34
click at [439, 142] on div "https://www.instagram.com/eiiira___/" at bounding box center [446, 143] width 57 height 7
click at [420, 15] on div "返回 觀看完整分析" at bounding box center [509, 13] width 237 height 26
click at [416, 13] on span "返回" at bounding box center [412, 12] width 11 height 6
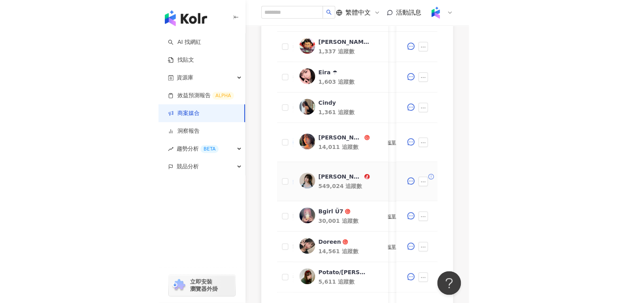
scroll to position [284, 0]
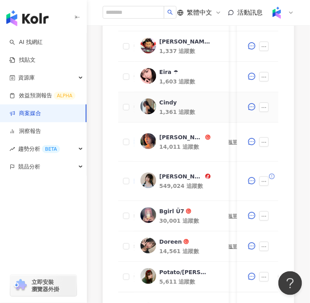
click at [163, 100] on div "Cindy" at bounding box center [168, 103] width 17 height 8
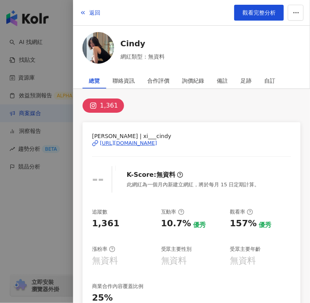
click at [120, 146] on div "Cindy | xi___cindy https://www.instagram.com/xi___cindy/" at bounding box center [191, 149] width 199 height 34
click at [129, 142] on div "https://www.instagram.com/xi___cindy/" at bounding box center [128, 143] width 57 height 7
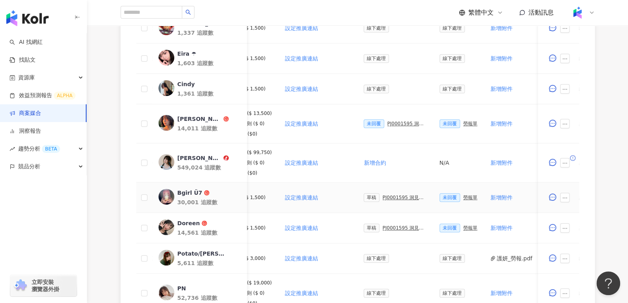
scroll to position [280, 0]
click at [406, 124] on div "PJ0001595 洞⾒數位_護妍天使印彩貼 _202507_KOL專案" at bounding box center [408, 124] width 40 height 6
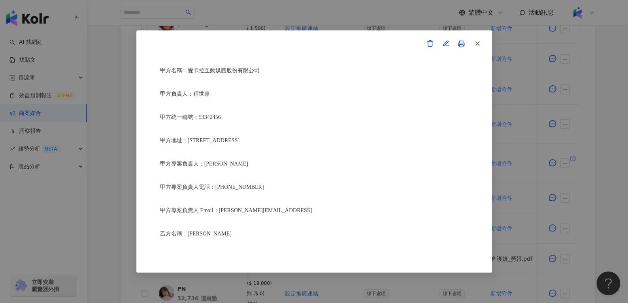
scroll to position [36, 0]
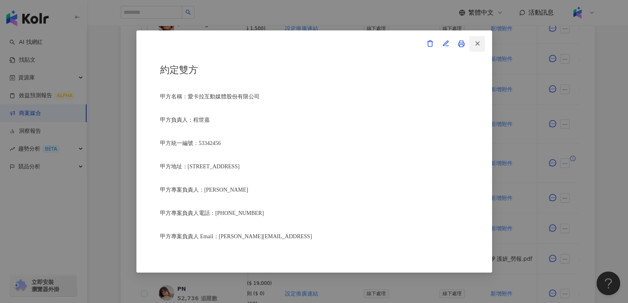
click at [479, 47] on icon "button" at bounding box center [477, 43] width 7 height 7
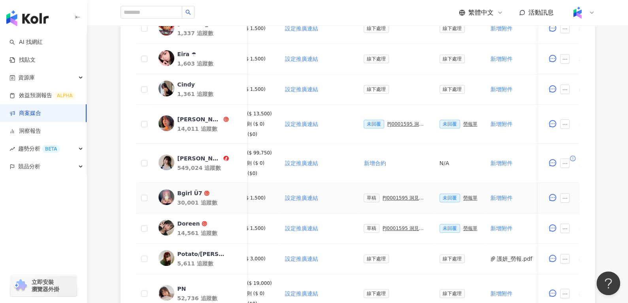
scroll to position [388, 0]
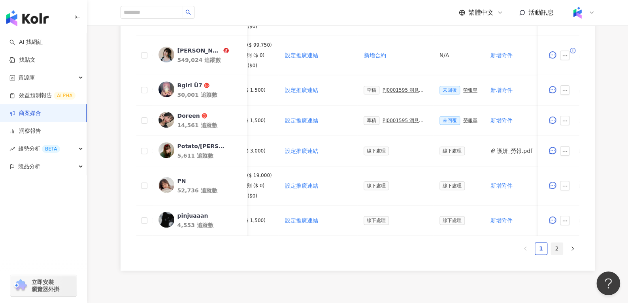
click at [557, 253] on link "2" at bounding box center [557, 249] width 12 height 12
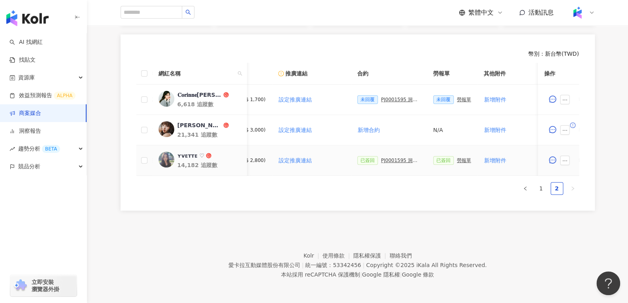
scroll to position [158, 0]
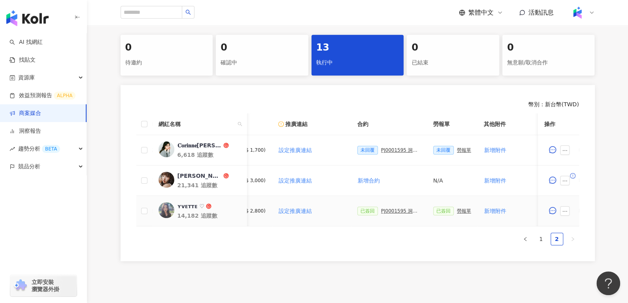
click at [389, 208] on div "PJ0001595 洞⾒數位_護妍天使印彩貼 _202507_KOL專案" at bounding box center [401, 211] width 40 height 6
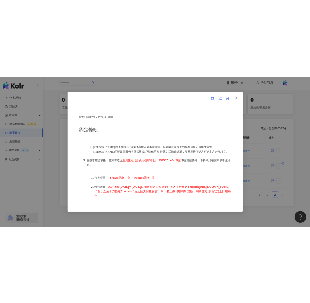
scroll to position [324, 0]
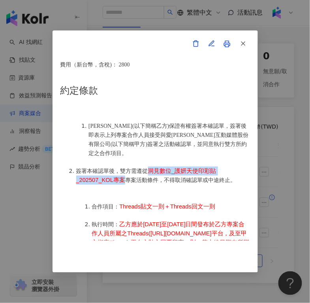
drag, startPoint x: 147, startPoint y: 156, endPoint x: 123, endPoint y: 164, distance: 25.6
click at [123, 166] on li "簽署本確認單後，雙方需遵從 洞⾒數位_護妍天使印彩貼 _202507_KOL專案 專案活動條件，不得取消確認單或中途終止。" at bounding box center [163, 175] width 174 height 18
copy span "洞⾒數位_護妍天使印彩貼 _202507_KOL專案"
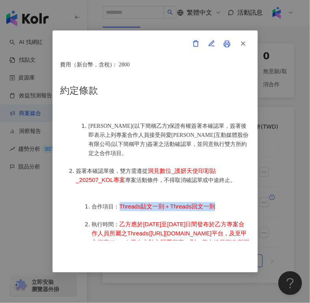
drag, startPoint x: 214, startPoint y: 193, endPoint x: 118, endPoint y: 197, distance: 96.6
click at [118, 197] on ol "合作項目： Threads貼文一則＋Threads回文一則 執行時間： 乙方應於[DATE]至[DATE]日間發布於乙方專案合作人員所屬之Threads([U…" at bounding box center [163, 305] width 174 height 225
copy span "Threads貼文一則＋Threads回文一則"
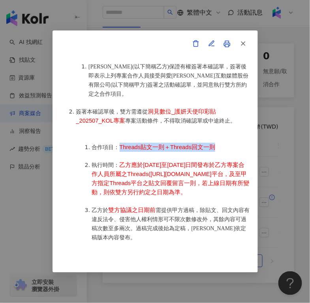
drag, startPoint x: 120, startPoint y: 150, endPoint x: 216, endPoint y: 187, distance: 103.5
click at [216, 187] on li "執行時間： 乙方應於[DATE]至[DATE]日間發布於乙方專案合作人員所屬之Threads([URL][DOMAIN_NAME]平台，及至甲方指定Threa…" at bounding box center [171, 179] width 158 height 36
copy span "乙方應於[DATE]至[DATE]日間發布於乙方專案合作人員所屬之Threads([URL][DOMAIN_NAME]平台，及至甲方指定Threads平台之貼…"
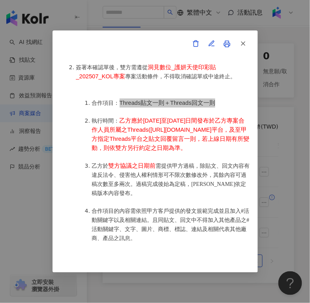
scroll to position [429, 0]
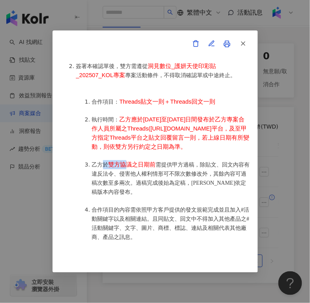
drag, startPoint x: 104, startPoint y: 159, endPoint x: 127, endPoint y: 161, distance: 22.2
click at [127, 160] on li "乙方於 雙方協議之日期前 需提供甲方過稿，除貼文、回文內容有違反法令、侵害他人權利情形可不限次數修改外，其餘內容可過稿次數至多兩次。過稿完成後始為定稿，[PE…" at bounding box center [171, 178] width 158 height 36
click at [110, 161] on span "雙方協議之日期前" at bounding box center [132, 164] width 47 height 6
drag, startPoint x: 110, startPoint y: 159, endPoint x: 154, endPoint y: 160, distance: 43.9
click at [154, 161] on span "雙方協議之日期前" at bounding box center [132, 164] width 47 height 6
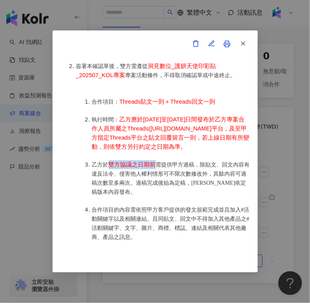
copy span "雙方協議之日期前"
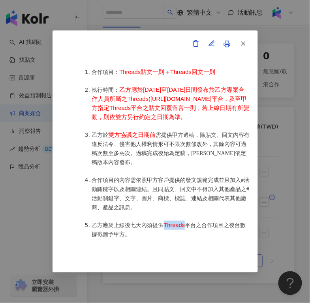
drag, startPoint x: 164, startPoint y: 221, endPoint x: 187, endPoint y: 220, distance: 23.7
click at [187, 221] on li "乙方應於上線後七天內須提供 Threads 平台之合作項目之後台數據截圖予甲方。" at bounding box center [171, 230] width 158 height 18
copy span "Threads"
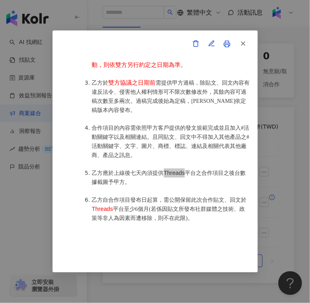
scroll to position [511, 0]
click at [162, 197] on span "乙方自合作項目發布日起算，需公開保留此次合作貼文、回文於" at bounding box center [169, 200] width 155 height 6
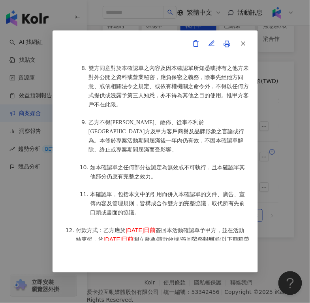
scroll to position [1054, 0]
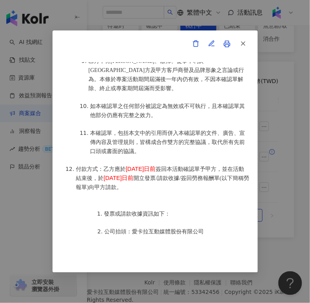
drag, startPoint x: 125, startPoint y: 147, endPoint x: 172, endPoint y: 144, distance: 46.4
click at [172, 164] on li "付款方式：乙方應於 [DATE]日前 簽回本活動確認單予甲方，並在活動結束後，於 [DATE]日前 開立發票/請款收據/簽回勞務報酬單(以下簡稱勞報單)向甲方…" at bounding box center [163, 177] width 174 height 27
copy span "[DATE]日前"
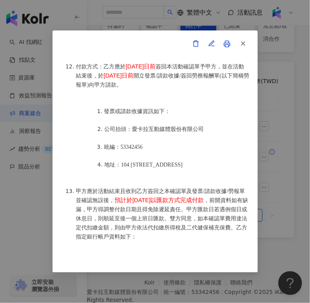
scroll to position [1157, 0]
drag, startPoint x: 123, startPoint y: 175, endPoint x: 229, endPoint y: 174, distance: 106.8
click at [204, 197] on span "預計於[DATE]以匯款方式完成付款" at bounding box center [159, 200] width 89 height 6
copy span "預計於[DATE]以匯款方式完成付款"
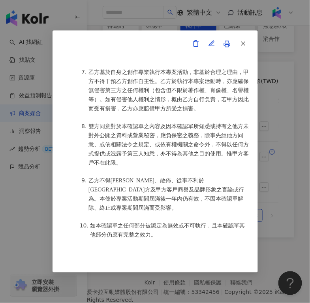
scroll to position [903, 0]
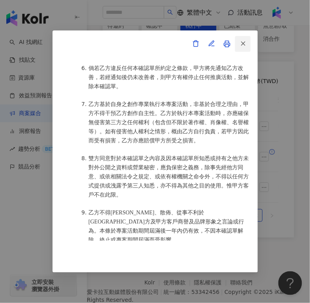
click at [248, 43] on button "button" at bounding box center [243, 44] width 16 height 16
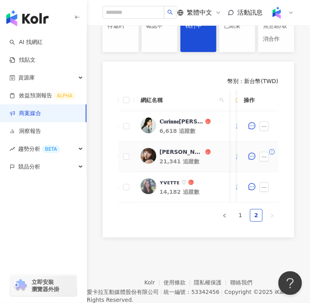
scroll to position [0, 134]
click at [240, 219] on link "1" at bounding box center [241, 216] width 12 height 12
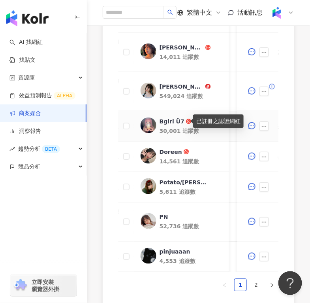
scroll to position [0, 222]
click at [171, 118] on div "Bgirl Ü7" at bounding box center [172, 121] width 25 height 8
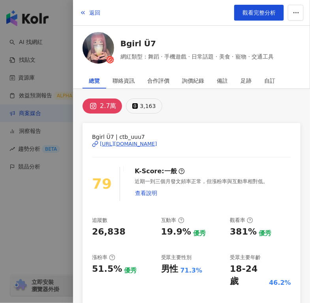
click at [135, 109] on button "3,163" at bounding box center [144, 105] width 36 height 15
